Goal: Transaction & Acquisition: Purchase product/service

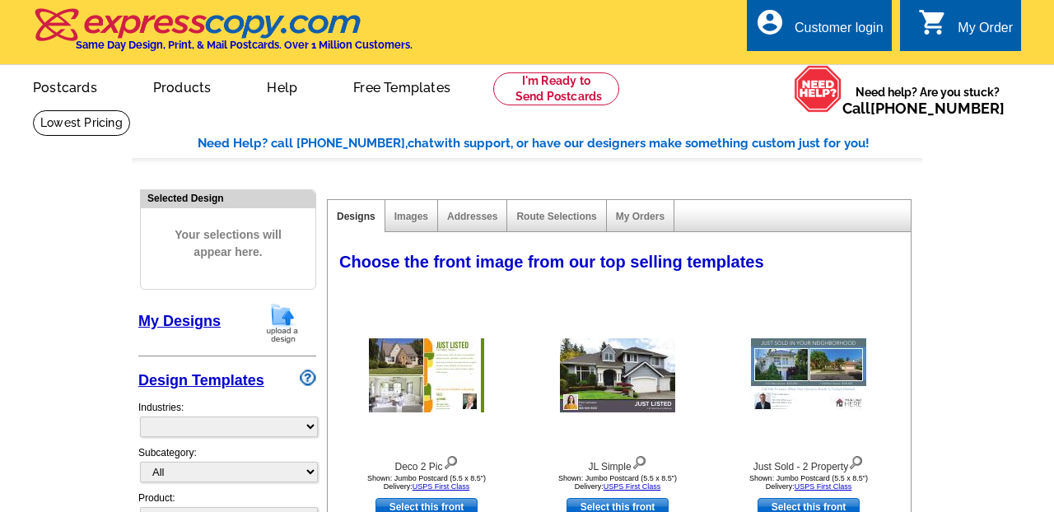
select select "785"
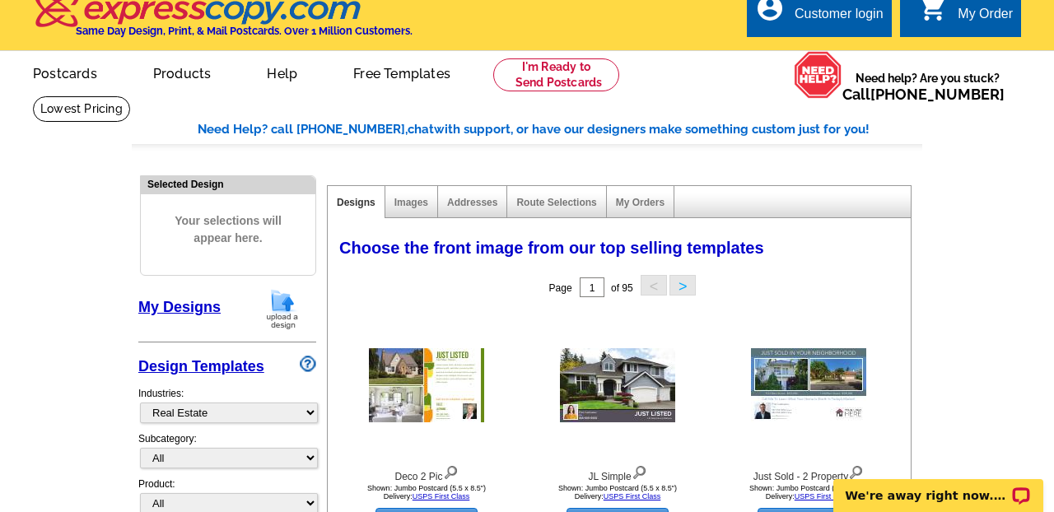
scroll to position [3, 0]
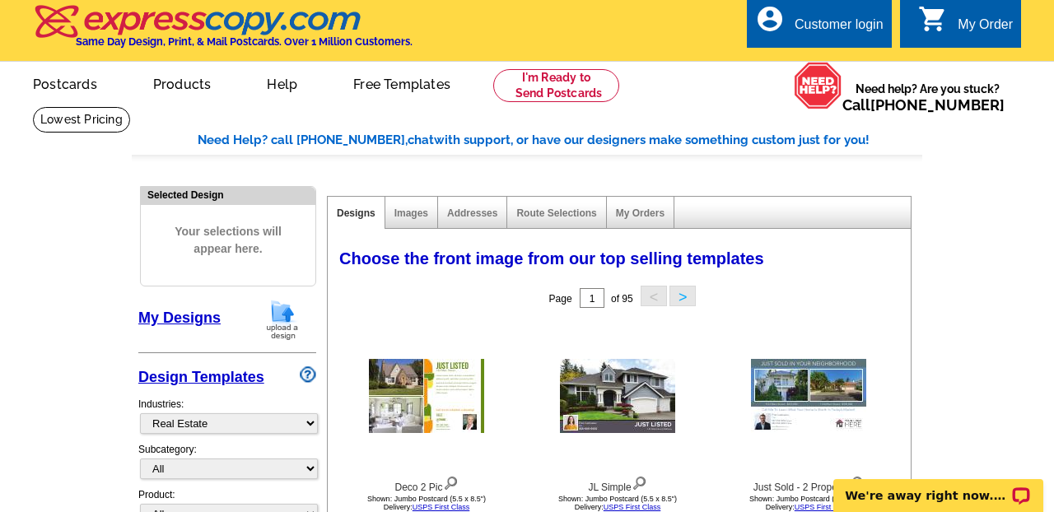
click at [283, 306] on img at bounding box center [282, 320] width 43 height 42
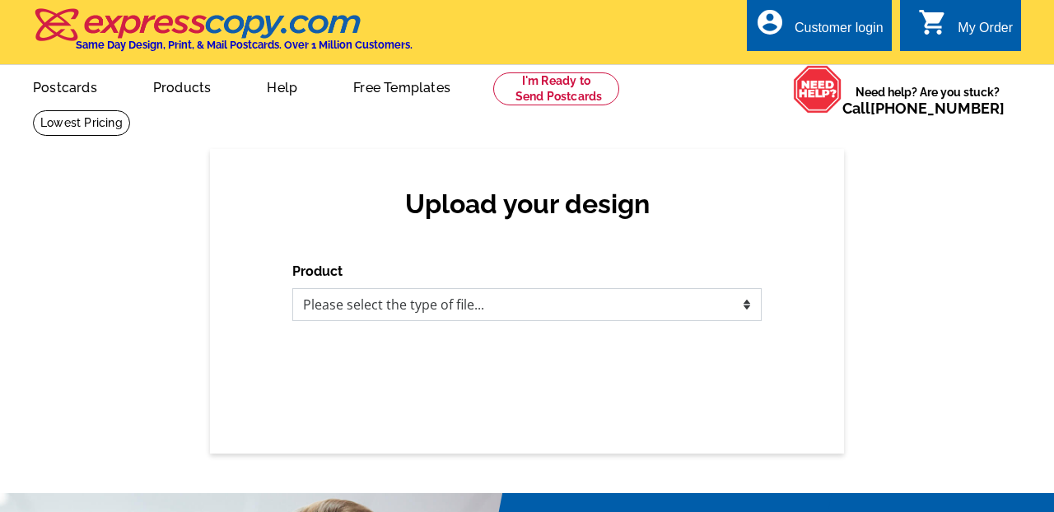
click at [486, 313] on select "Please select the type of file... Postcards Business Cards Letters and flyers G…" at bounding box center [526, 304] width 469 height 33
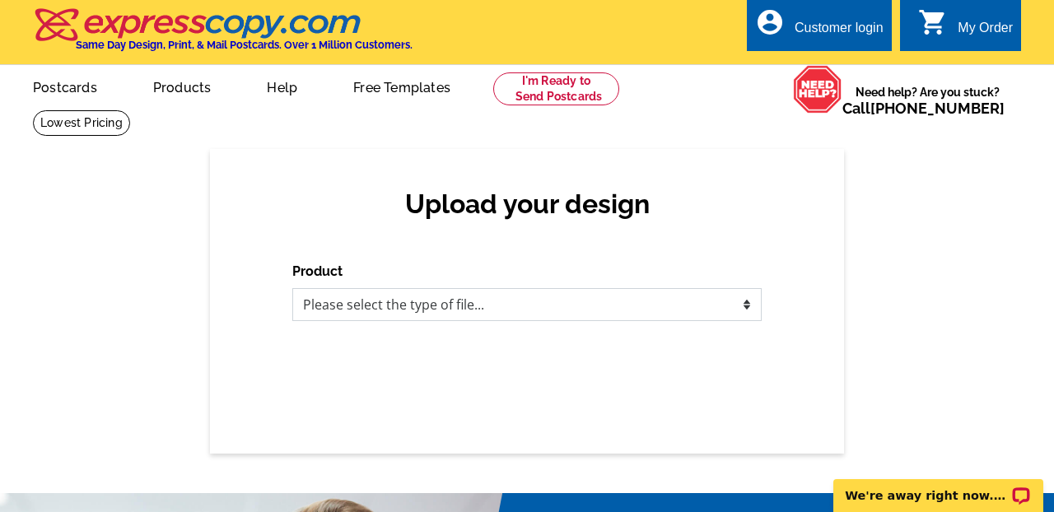
select select "1"
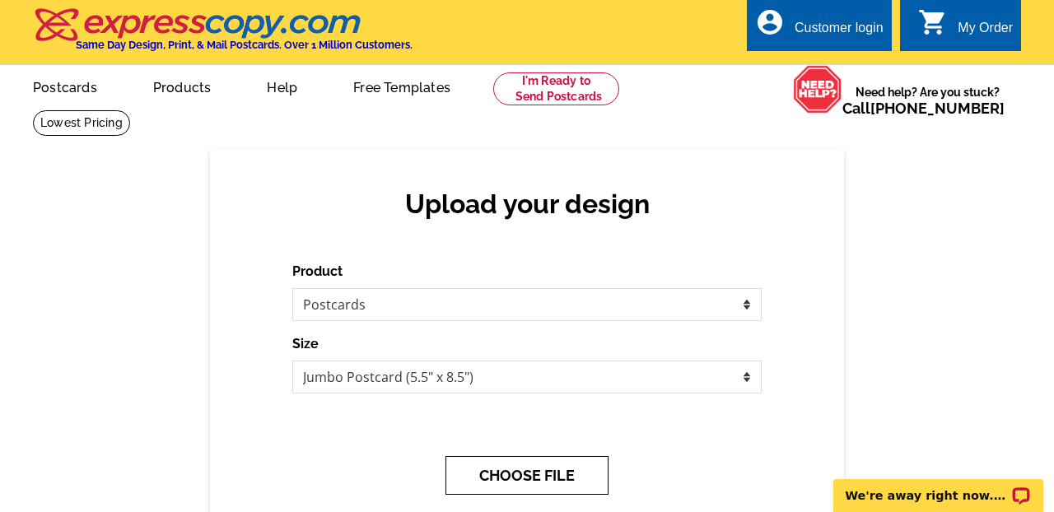
click at [527, 476] on button "CHOOSE FILE" at bounding box center [526, 475] width 163 height 39
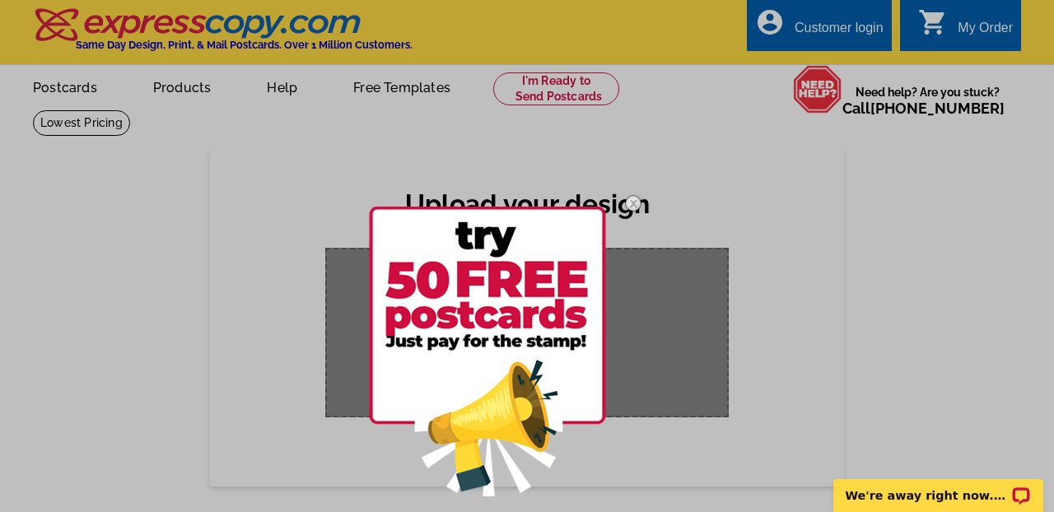
click at [636, 199] on img at bounding box center [633, 203] width 48 height 48
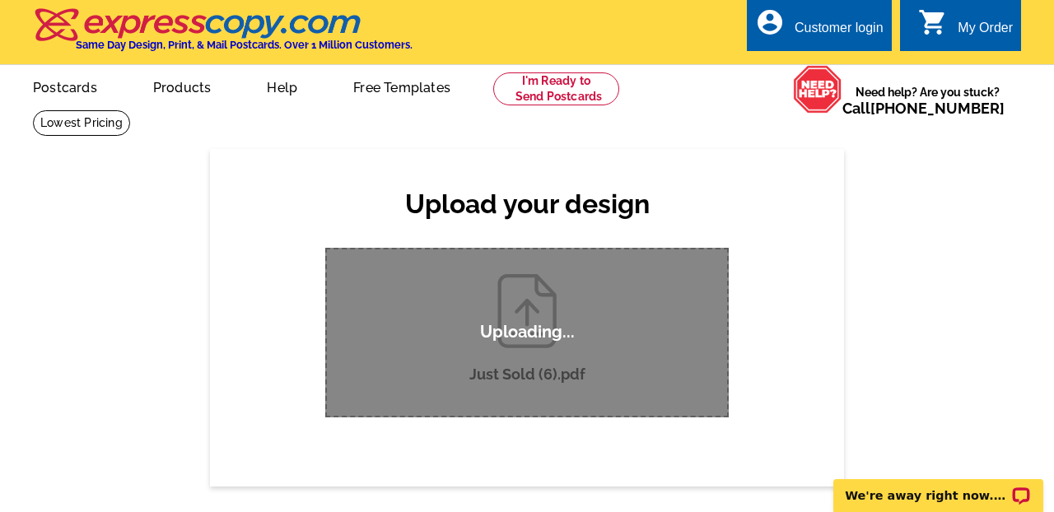
click at [860, 23] on div "Customer login" at bounding box center [838, 32] width 89 height 23
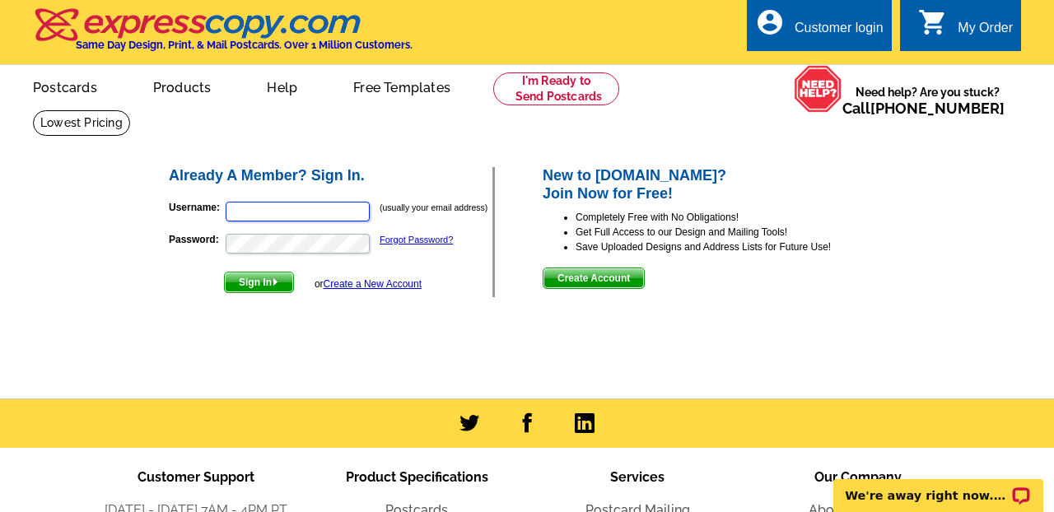
type input "kelli@kellisells.com"
click at [263, 282] on span "Sign In" at bounding box center [259, 283] width 68 height 20
